Goal: Task Accomplishment & Management: Complete application form

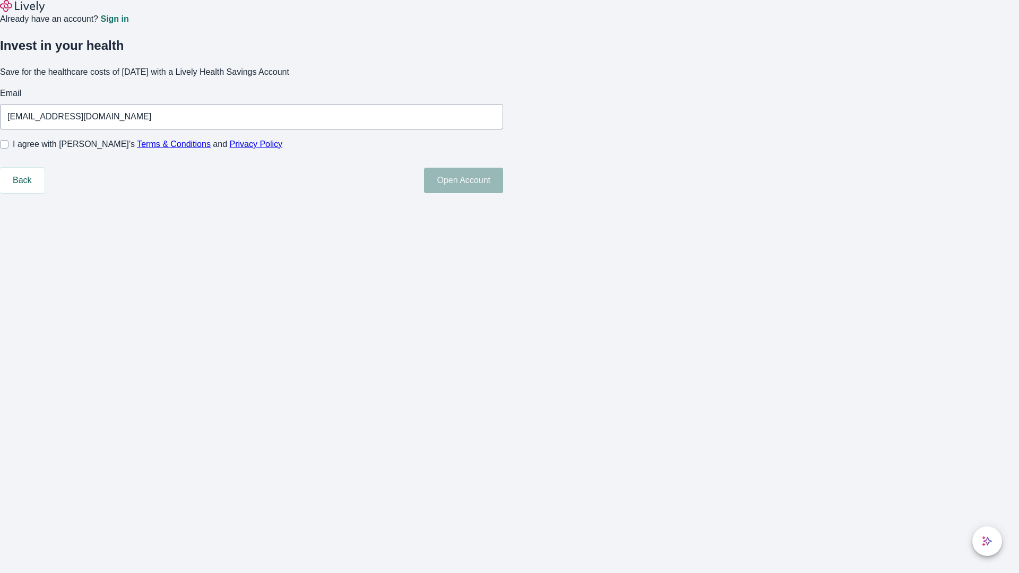
click at [8, 149] on input "I agree with Lively’s Terms & Conditions and Privacy Policy" at bounding box center [4, 144] width 8 height 8
checkbox input "true"
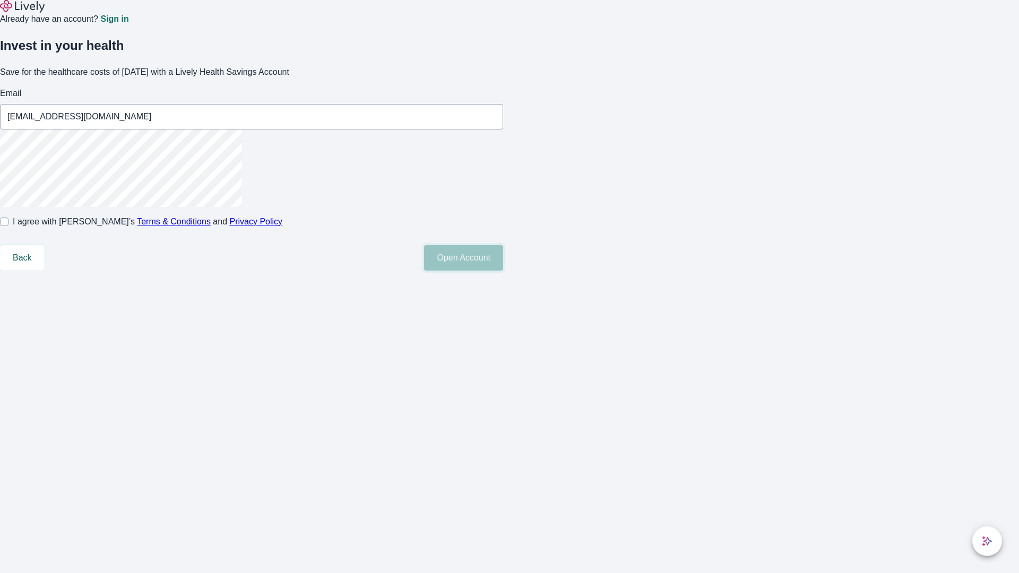
click at [503, 271] on button "Open Account" at bounding box center [463, 257] width 79 height 25
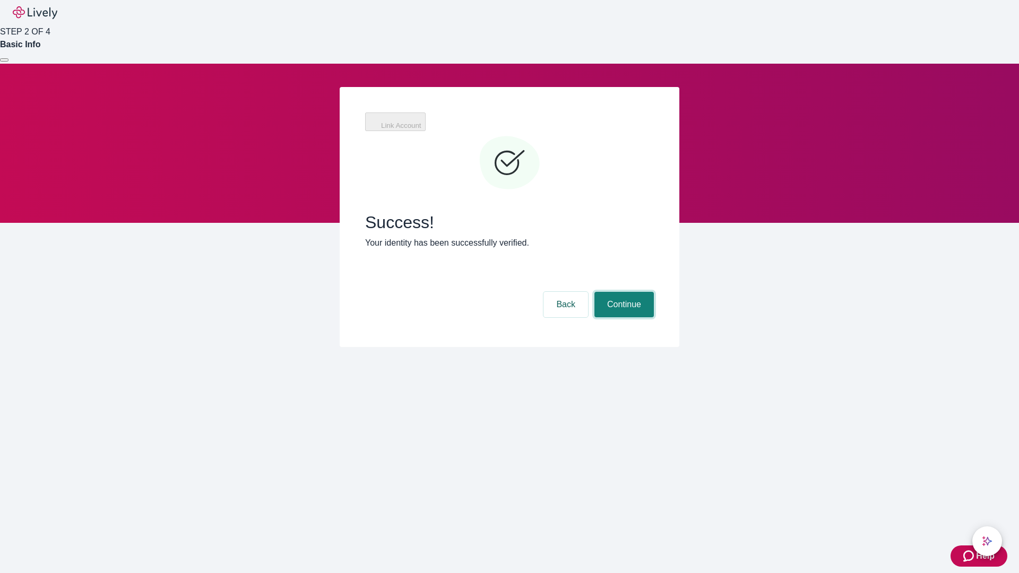
click at [623, 292] on button "Continue" at bounding box center [624, 304] width 59 height 25
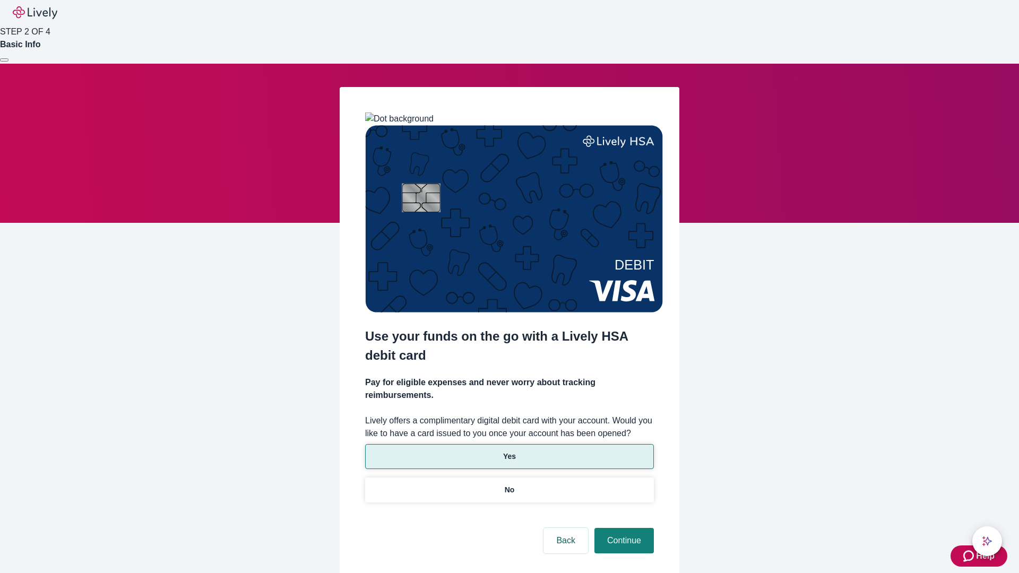
click at [509, 451] on p "Yes" at bounding box center [509, 456] width 13 height 11
click at [623, 528] on button "Continue" at bounding box center [624, 540] width 59 height 25
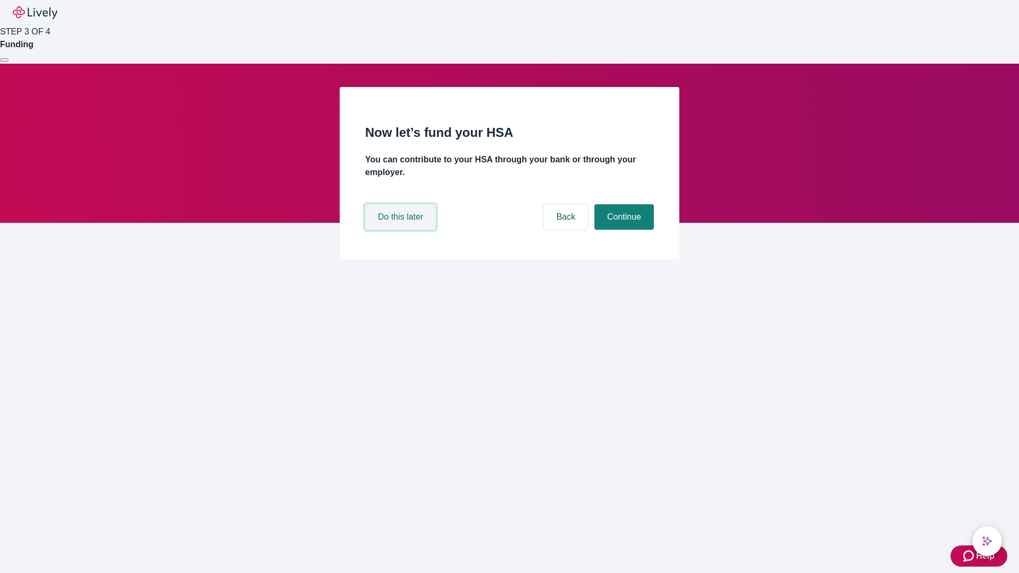
click at [402, 230] on button "Do this later" at bounding box center [400, 216] width 71 height 25
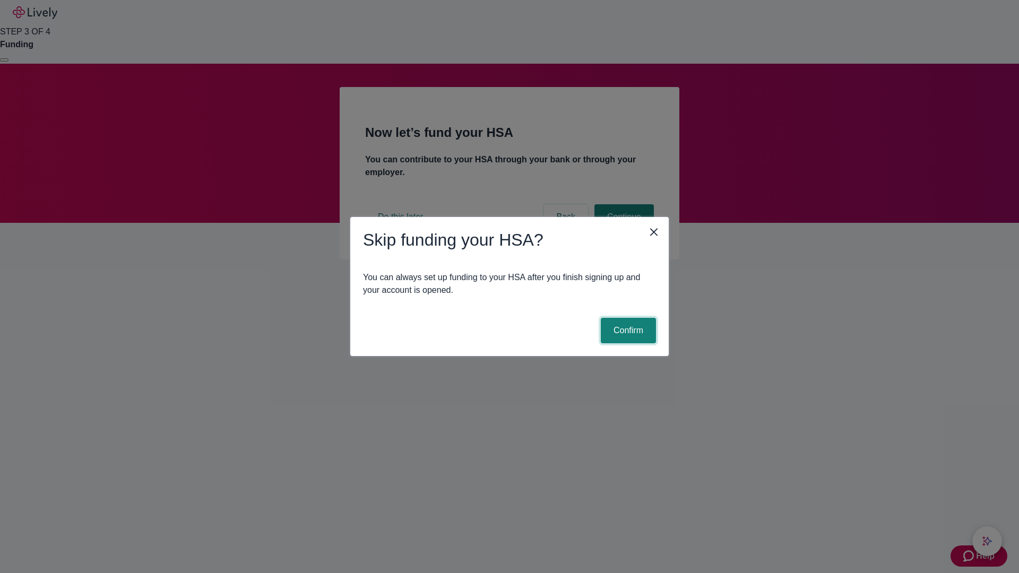
click at [627, 331] on button "Confirm" at bounding box center [628, 330] width 55 height 25
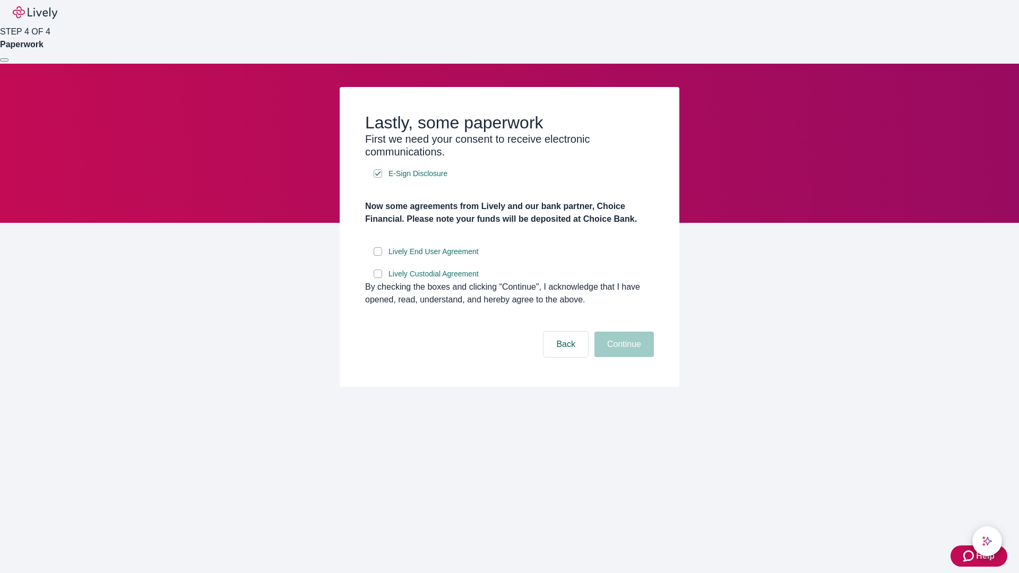
click at [378, 256] on input "Lively End User Agreement" at bounding box center [378, 251] width 8 height 8
checkbox input "true"
click at [378, 278] on input "Lively Custodial Agreement" at bounding box center [378, 274] width 8 height 8
checkbox input "true"
click at [623, 357] on button "Continue" at bounding box center [624, 344] width 59 height 25
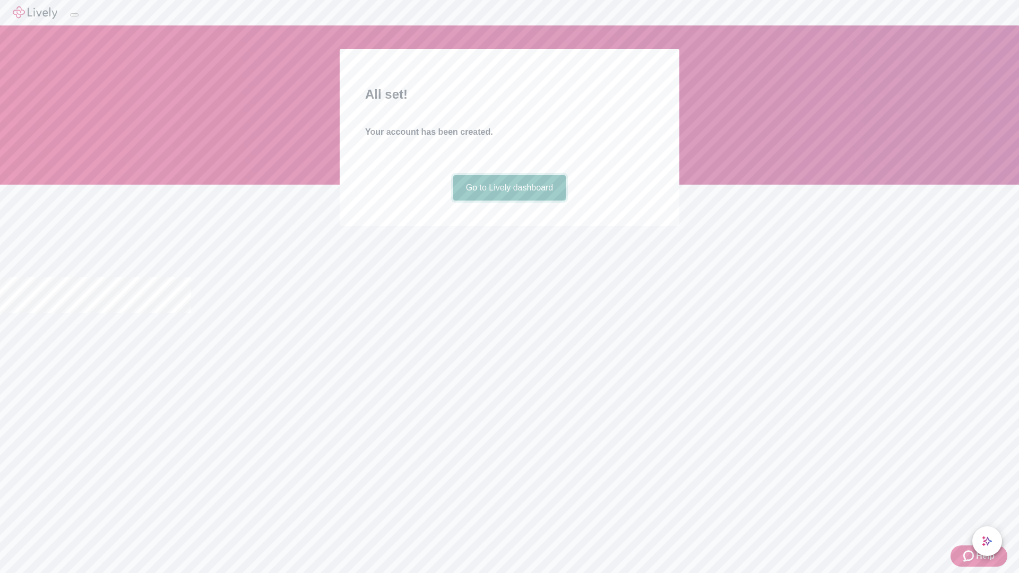
click at [509, 201] on link "Go to Lively dashboard" at bounding box center [509, 187] width 113 height 25
